Goal: Task Accomplishment & Management: Manage account settings

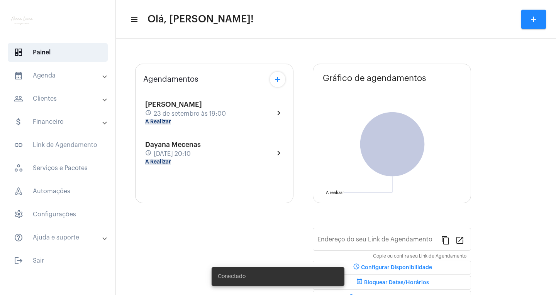
type input "[URL][DOMAIN_NAME]"
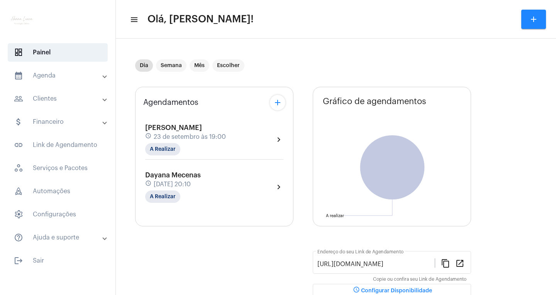
click at [221, 161] on div "[PERSON_NAME] schedule [DATE] 19:00 A Realizar chevron_right" at bounding box center [214, 142] width 142 height 40
click at [229, 149] on div "[PERSON_NAME] schedule [DATE] 19:00 A Realizar chevron_right" at bounding box center [214, 140] width 138 height 32
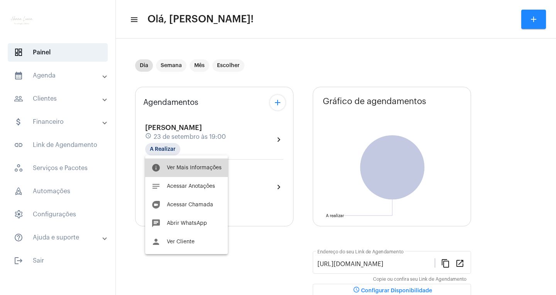
click at [216, 167] on span "Ver Mais Informações" at bounding box center [194, 167] width 55 height 5
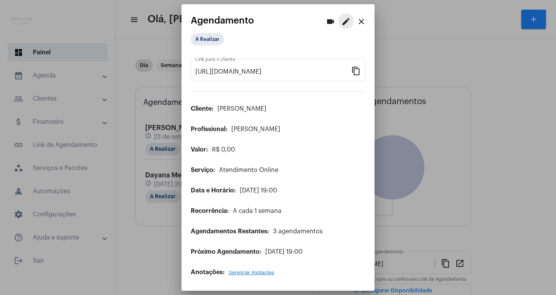
click at [343, 21] on mat-icon "edit" at bounding box center [345, 21] width 9 height 9
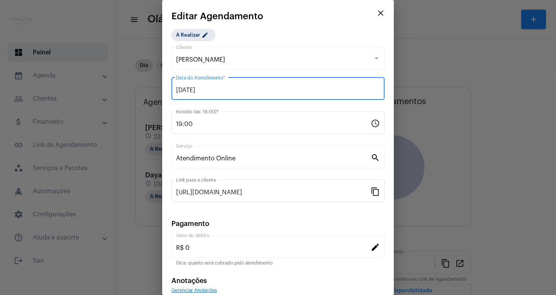
click at [191, 91] on input "[DATE]" at bounding box center [278, 90] width 204 height 7
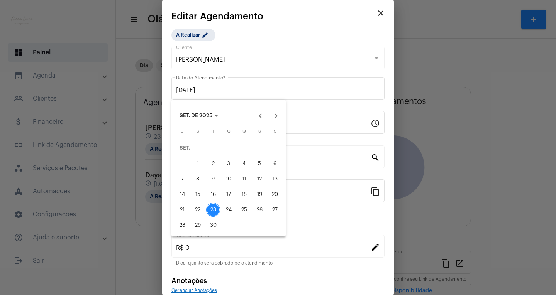
click at [235, 207] on button "24" at bounding box center [228, 209] width 15 height 15
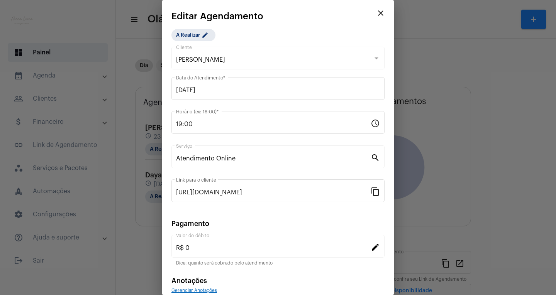
type input "[DATE]"
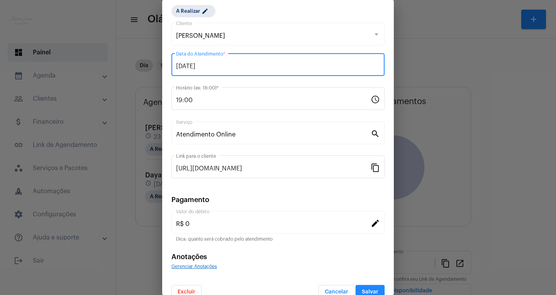
scroll to position [37, 0]
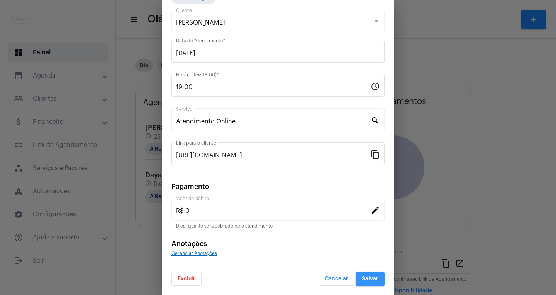
click at [360, 275] on button "Salvar" at bounding box center [369, 279] width 29 height 14
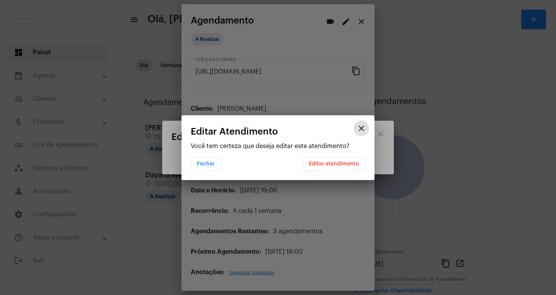
click at [354, 162] on span "Editar atendimento" at bounding box center [334, 163] width 50 height 5
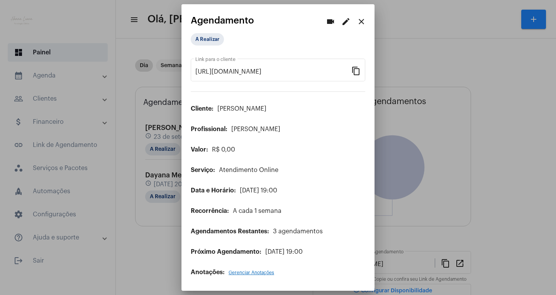
click at [165, 206] on div at bounding box center [278, 147] width 556 height 295
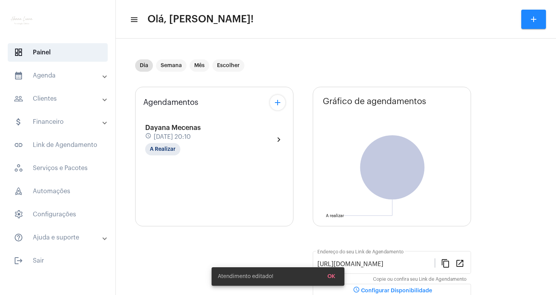
click at [264, 135] on div "Dayana Mecenas schedule [DATE] 20:10 A Realizar chevron_right" at bounding box center [214, 140] width 138 height 32
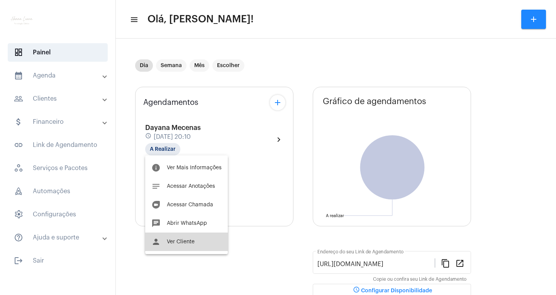
click at [201, 238] on button "person Ver Cliente" at bounding box center [186, 242] width 83 height 19
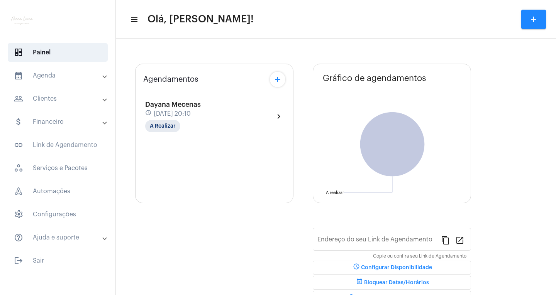
click at [191, 116] on span "[DATE] 20:10" at bounding box center [172, 113] width 37 height 7
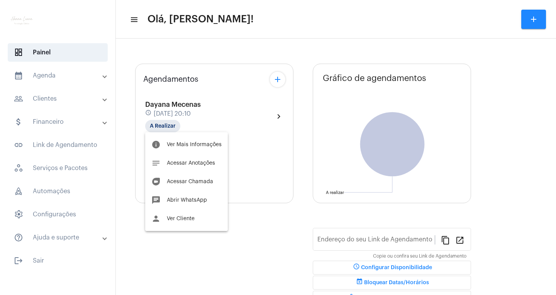
type input "[URL][DOMAIN_NAME]"
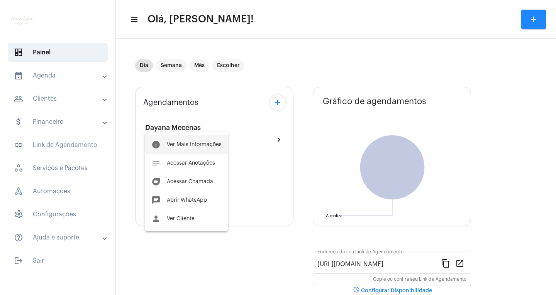
click at [215, 145] on span "Ver Mais Informações" at bounding box center [194, 144] width 55 height 5
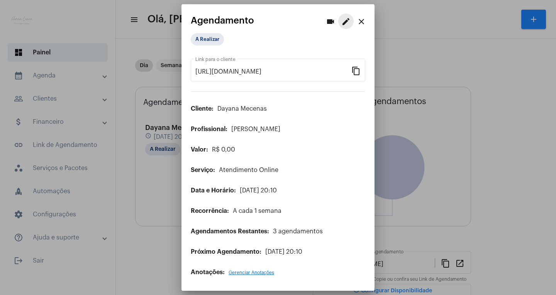
click at [348, 21] on mat-icon "edit" at bounding box center [345, 21] width 9 height 9
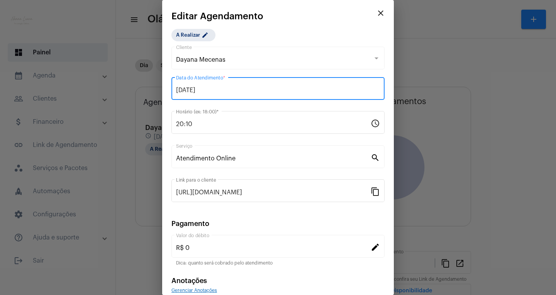
click at [275, 91] on input "[DATE]" at bounding box center [278, 90] width 204 height 7
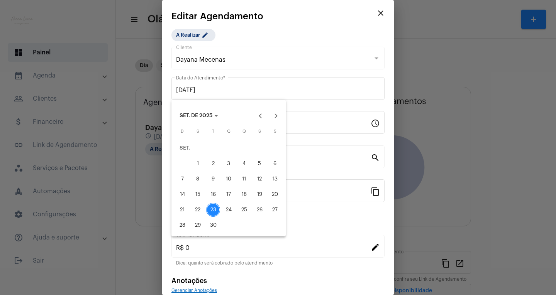
click at [242, 206] on div "25" at bounding box center [244, 210] width 14 height 14
type input "[DATE]"
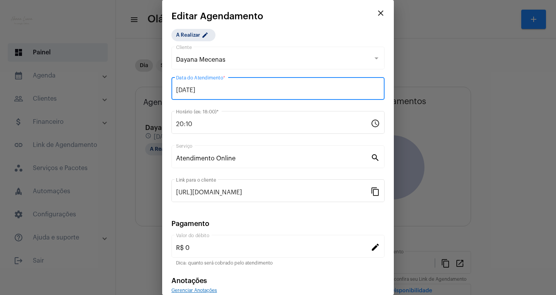
scroll to position [37, 0]
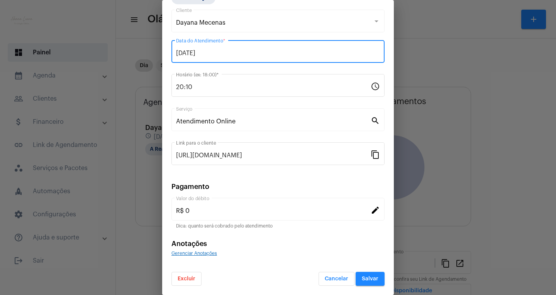
click at [374, 279] on button "Salvar" at bounding box center [369, 279] width 29 height 14
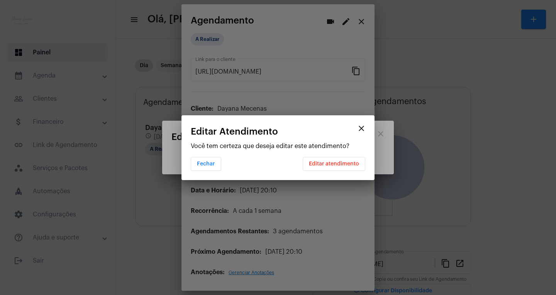
scroll to position [0, 0]
click at [354, 168] on button "Editar atendimento" at bounding box center [333, 164] width 63 height 14
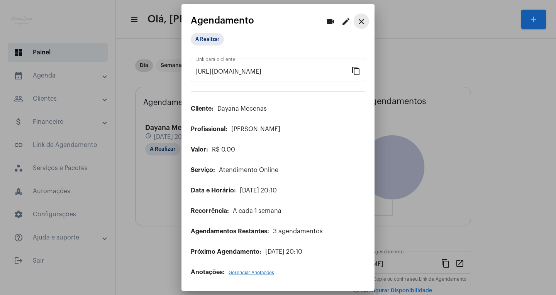
click at [364, 21] on mat-icon "close" at bounding box center [360, 21] width 9 height 9
